Goal: Communication & Community: Participate in discussion

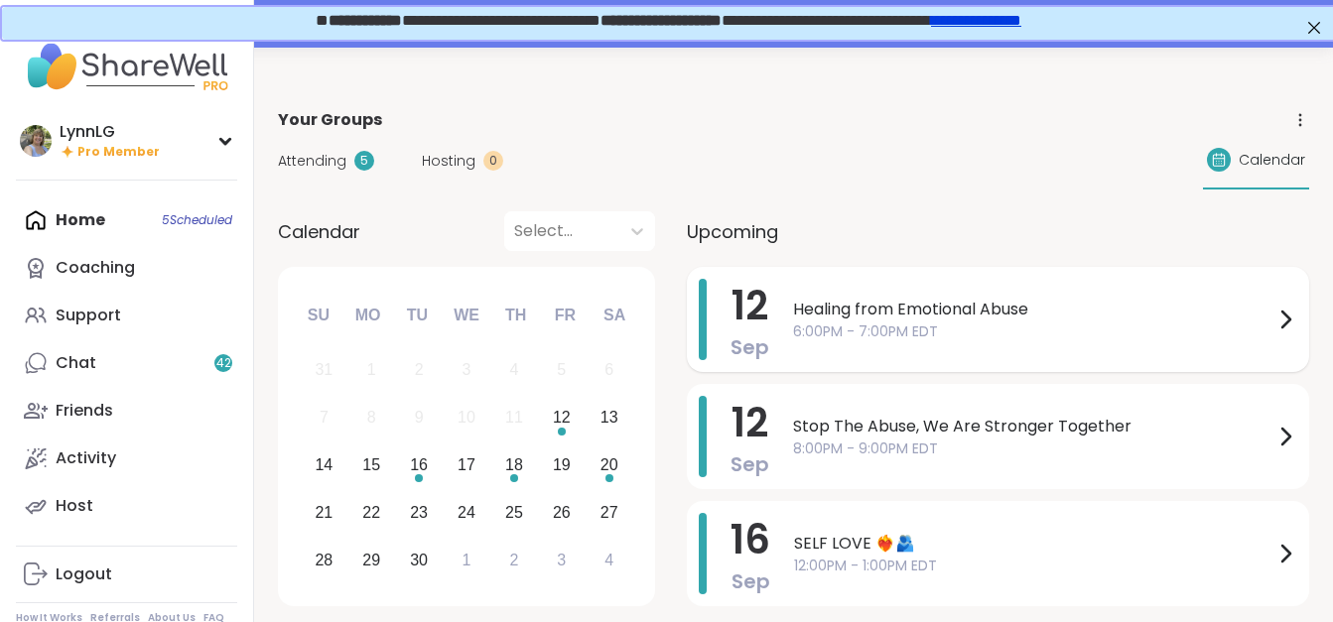
click at [1062, 310] on span "Healing from Emotional Abuse" at bounding box center [1033, 310] width 480 height 24
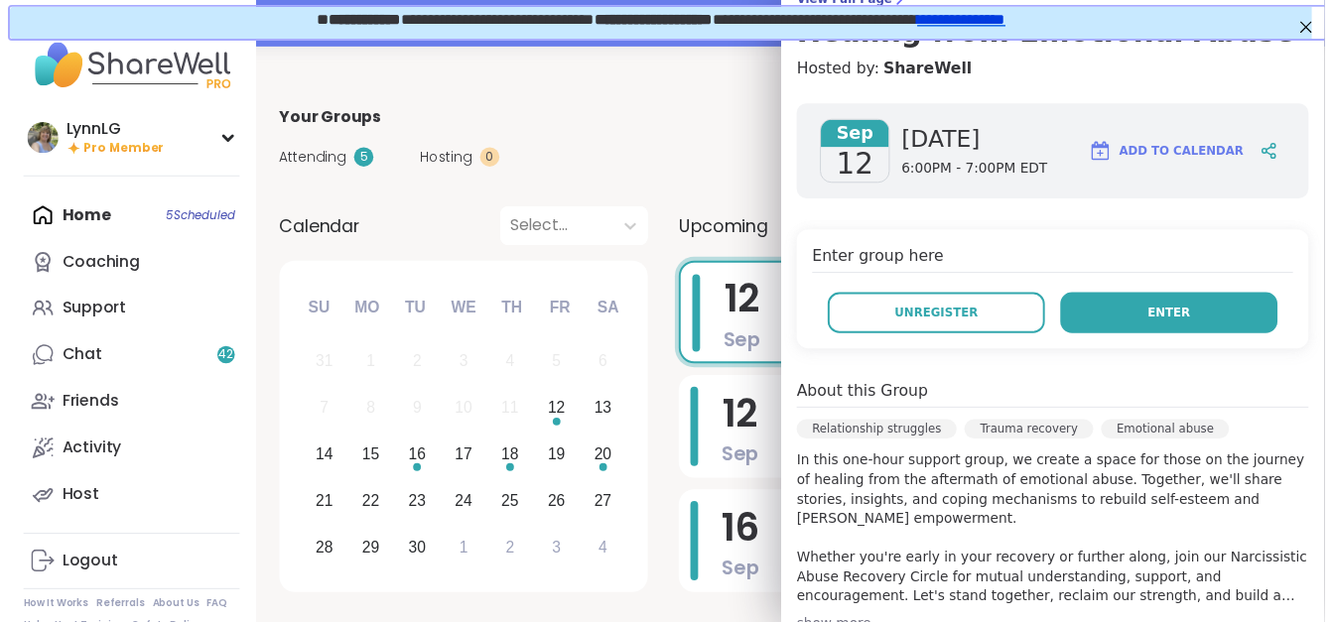
scroll to position [183, 0]
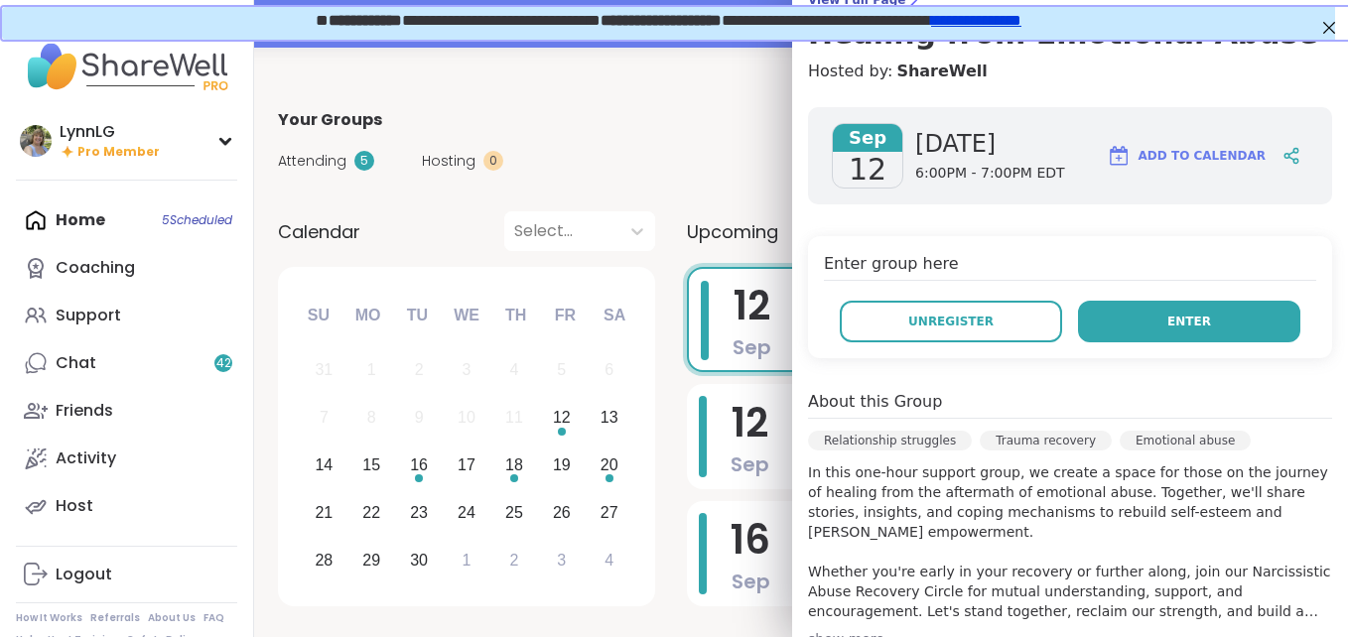
click at [1169, 315] on span "Enter" at bounding box center [1189, 322] width 44 height 18
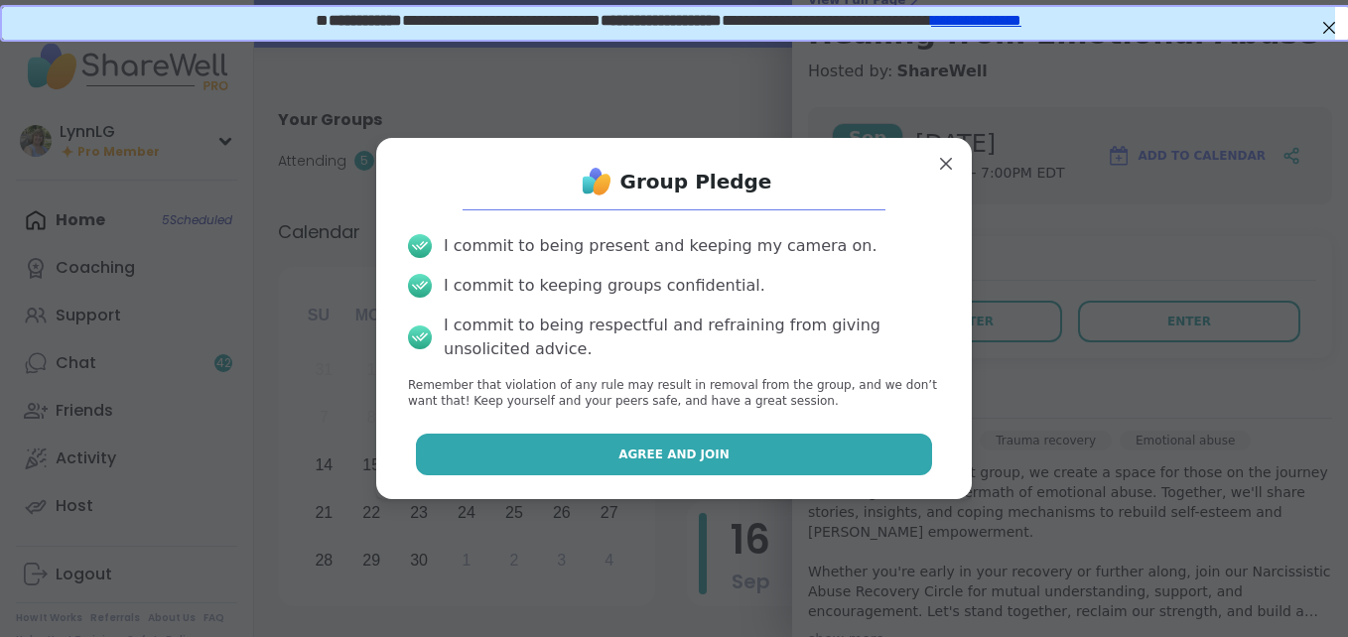
click at [660, 452] on span "Agree and Join" at bounding box center [673, 455] width 111 height 18
